Goal: Task Accomplishment & Management: Manage account settings

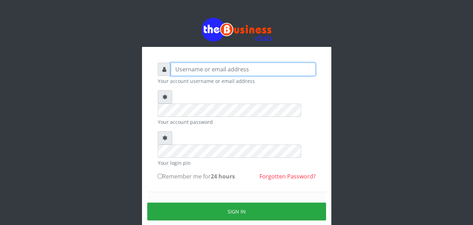
click at [205, 71] on input "text" at bounding box center [243, 69] width 145 height 13
type input "abujah"
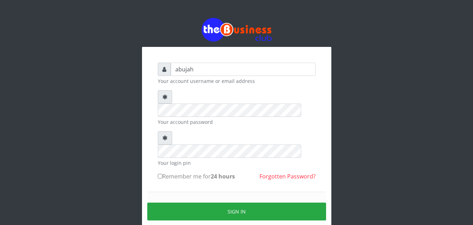
click at [233, 158] on form "abujah Your account username or email address Your account password Your login …" at bounding box center [237, 156] width 158 height 186
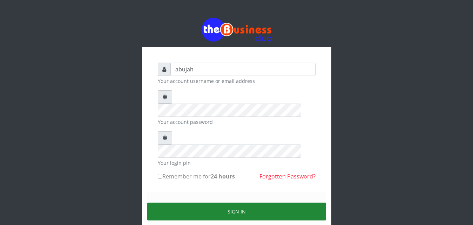
click at [223, 203] on button "Sign in" at bounding box center [236, 212] width 179 height 18
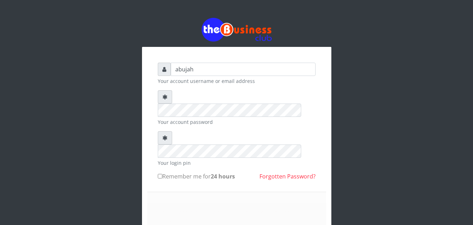
click at [234, 213] on form "abujah Your account username or email address Your account password Your login …" at bounding box center [237, 180] width 158 height 234
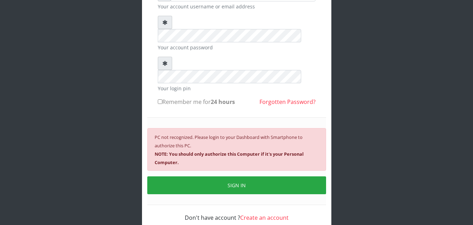
scroll to position [75, 0]
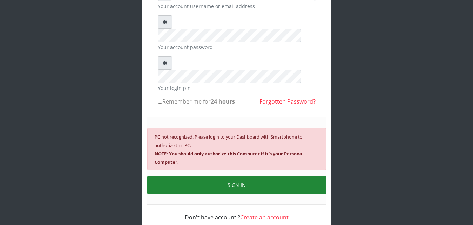
click at [243, 176] on button "SIGN IN" at bounding box center [236, 185] width 179 height 18
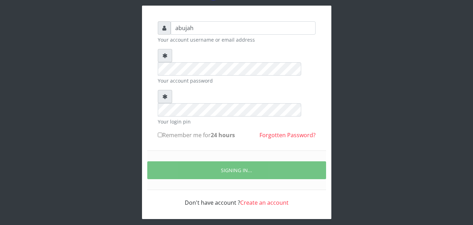
scroll to position [27, 0]
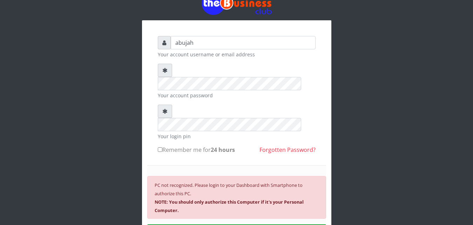
click at [243, 182] on small "PC not recognized. Please login to your Dashboard with Smartphone to authorize …" at bounding box center [229, 198] width 149 height 32
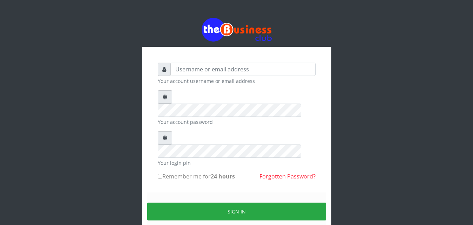
click at [298, 114] on form "Your account username or email address Your account password Your login pin Rem…" at bounding box center [237, 156] width 158 height 186
click at [187, 69] on input "text" at bounding box center [243, 69] width 145 height 13
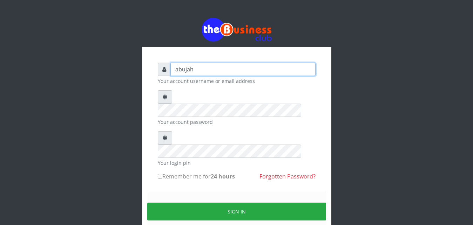
type input "abujah"
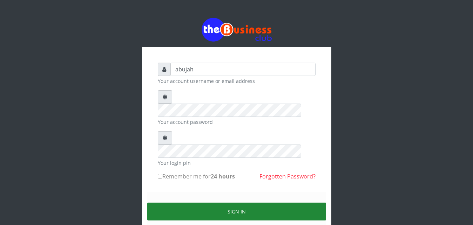
click at [216, 203] on button "Sign in" at bounding box center [236, 212] width 179 height 18
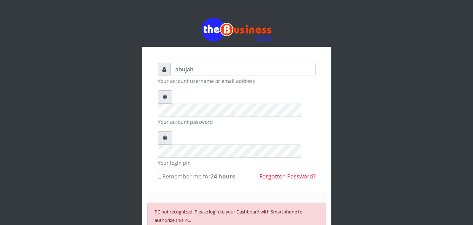
click at [334, 172] on div "abujah Your account username or email address Your account password Your login …" at bounding box center [237, 163] width 400 height 327
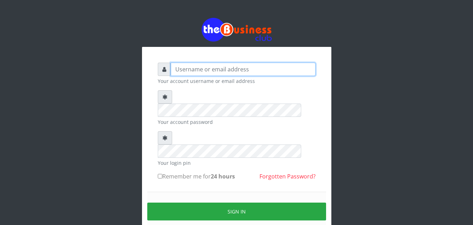
click at [228, 70] on input "text" at bounding box center [243, 69] width 145 height 13
type input "abujah"
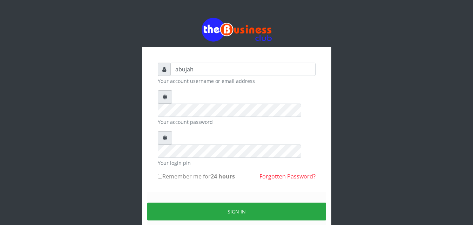
click at [395, 181] on div "abujah Your account username or email address Your account password Your login …" at bounding box center [237, 139] width 400 height 279
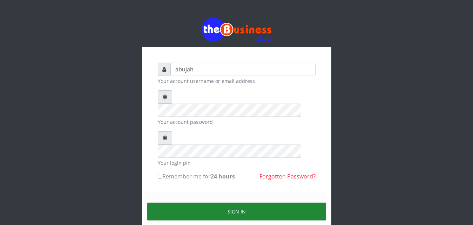
click at [195, 203] on button "Sign in" at bounding box center [236, 212] width 179 height 18
